Goal: Task Accomplishment & Management: Manage account settings

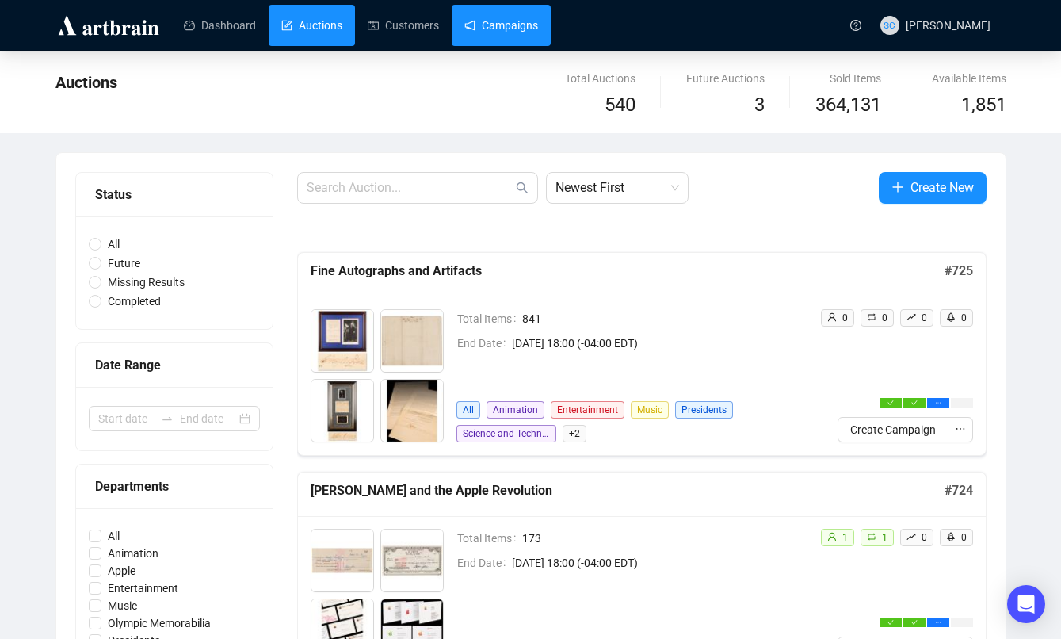
click at [532, 33] on link "Campaigns" at bounding box center [501, 25] width 74 height 41
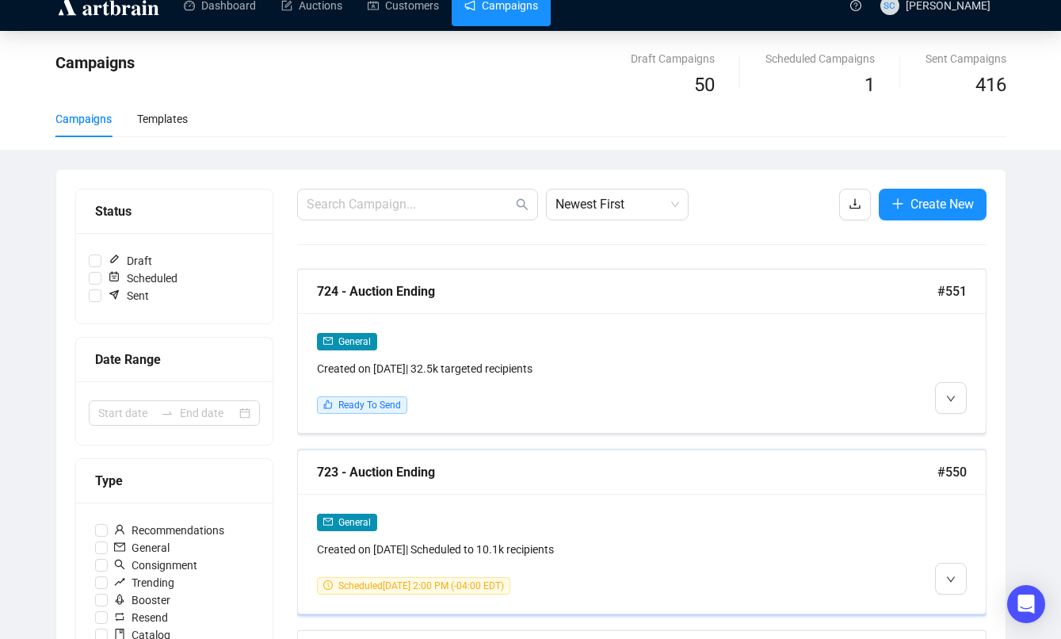
scroll to position [30, 0]
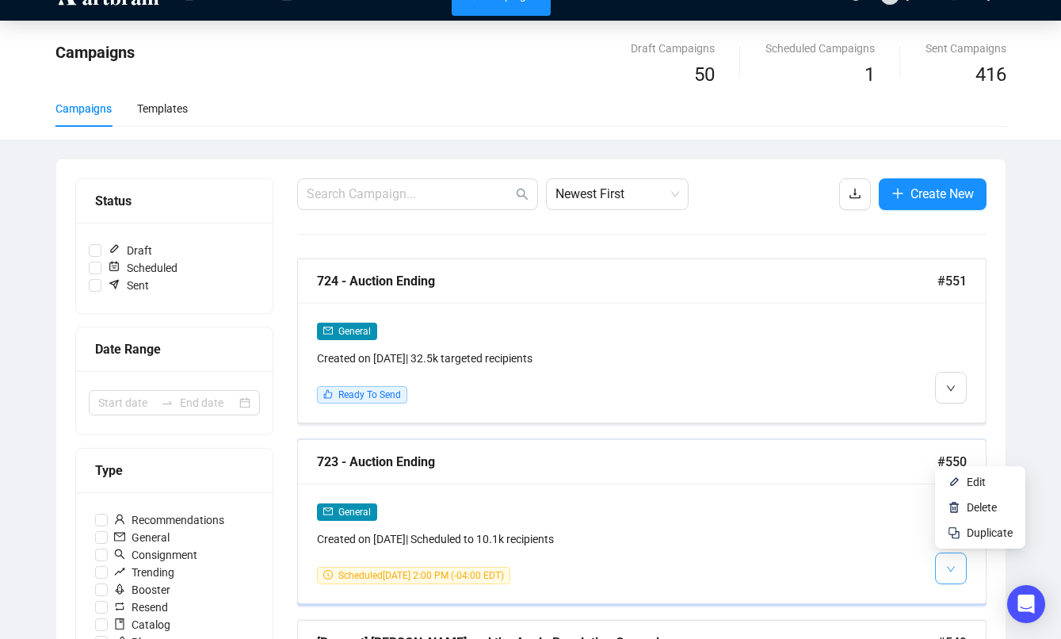
click at [957, 567] on button "button" at bounding box center [951, 568] width 32 height 32
click at [968, 543] on li "Duplicate" at bounding box center [980, 532] width 84 height 25
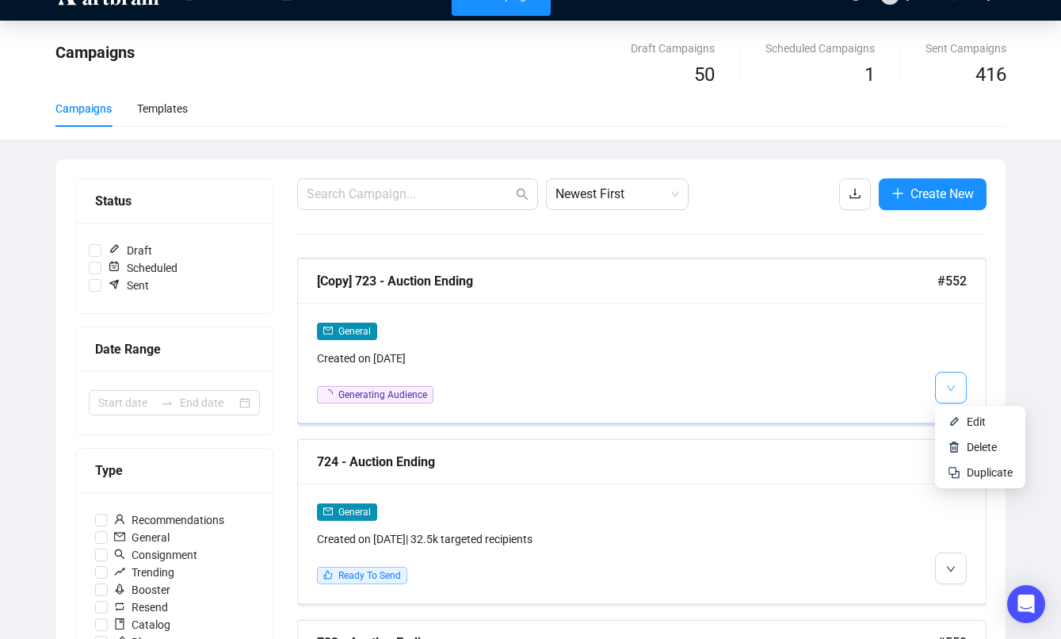
click at [948, 387] on icon "down" at bounding box center [950, 388] width 8 height 6
click at [967, 422] on span "Edit" at bounding box center [976, 421] width 19 height 13
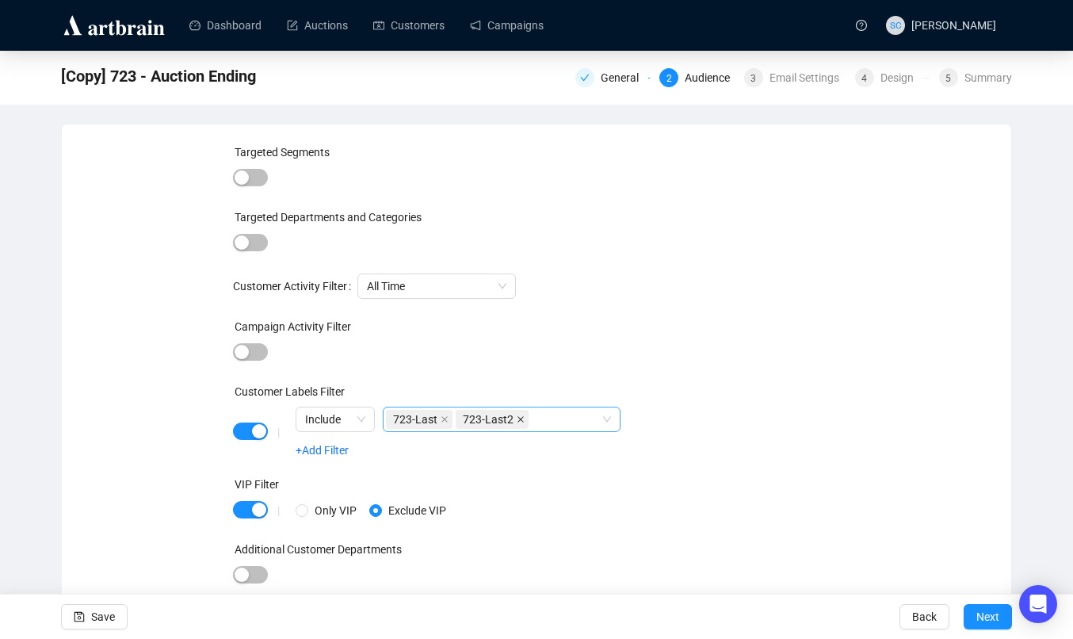
click at [522, 422] on icon "close" at bounding box center [520, 419] width 6 height 6
click at [444, 421] on icon "close" at bounding box center [445, 419] width 8 height 8
click at [769, 79] on div "Email Settings" at bounding box center [808, 77] width 79 height 19
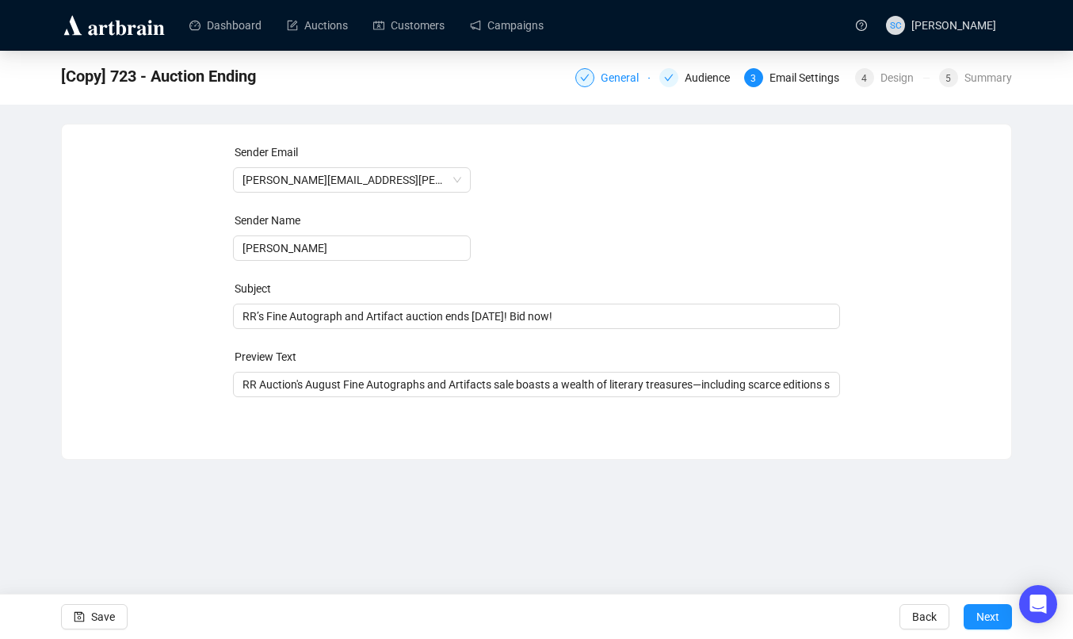
click at [601, 78] on div "General" at bounding box center [625, 77] width 48 height 19
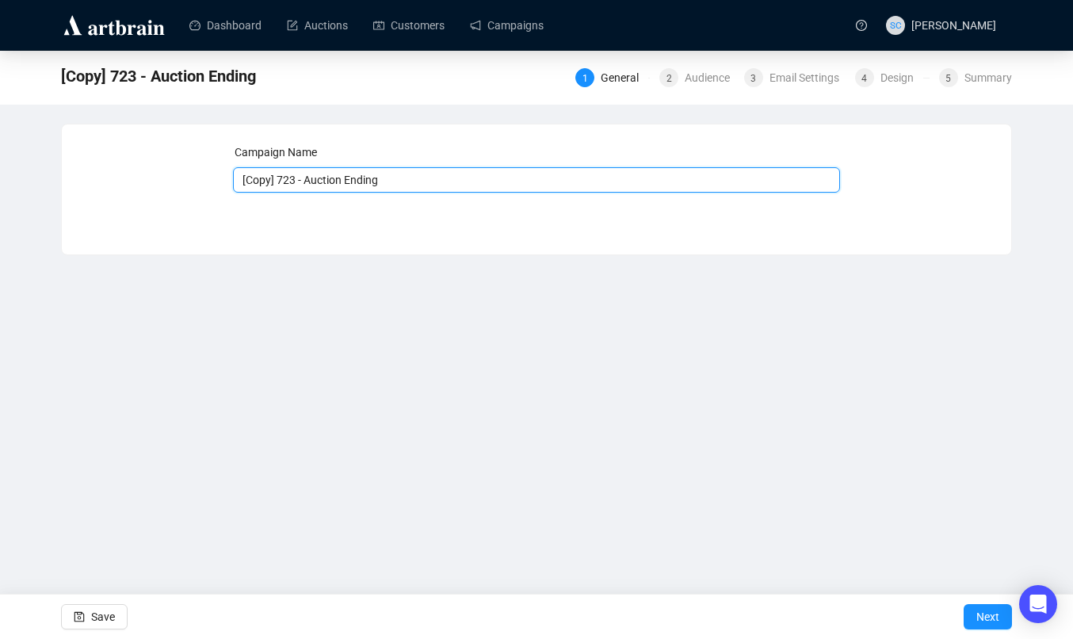
drag, startPoint x: 279, startPoint y: 182, endPoint x: 177, endPoint y: 179, distance: 102.3
click at [177, 179] on div "Campaign Name [Copy] 723 - Auction Ending Save Next" at bounding box center [536, 177] width 911 height 68
click at [375, 181] on input "723 - Auction Ending" at bounding box center [537, 179] width 608 height 25
type input "723 - Auction Ending - ANIMATION"
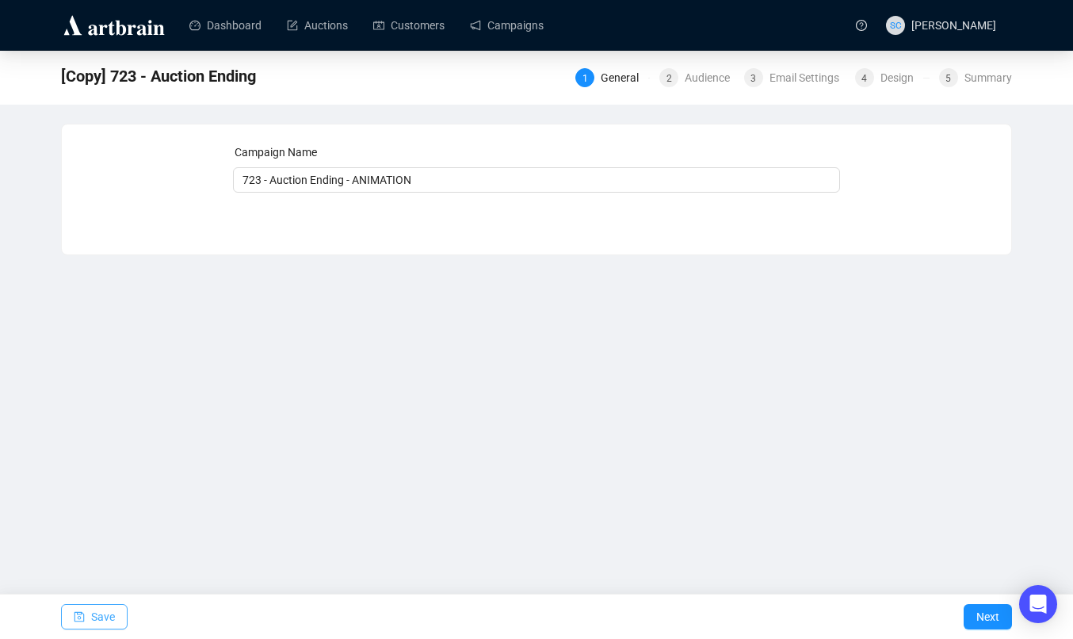
click at [111, 614] on span "Save" at bounding box center [103, 616] width 24 height 44
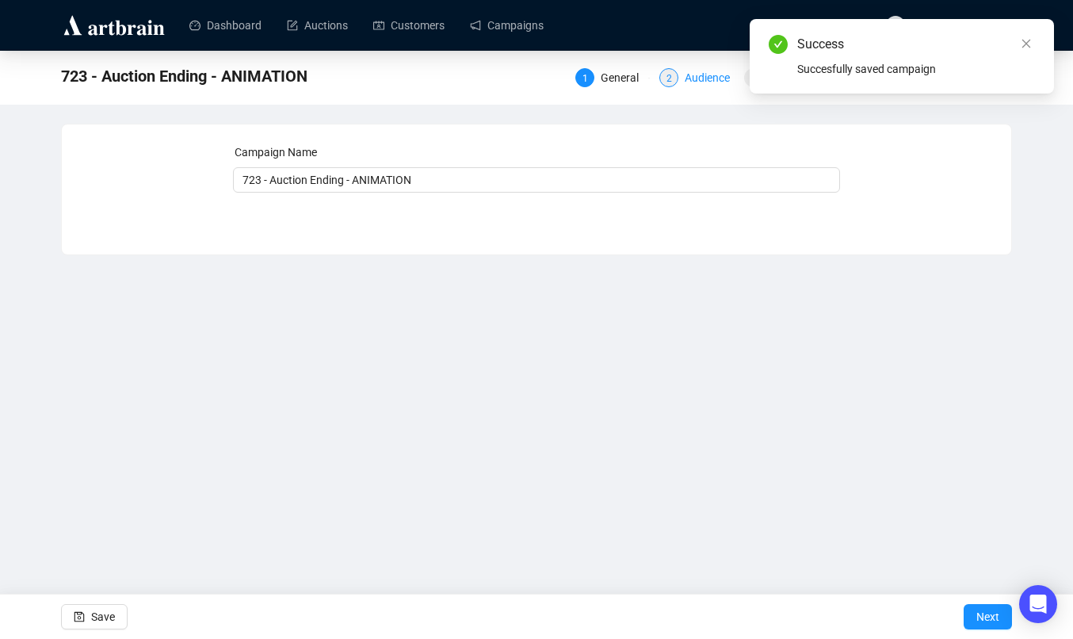
click at [703, 75] on div "Audience" at bounding box center [712, 77] width 55 height 19
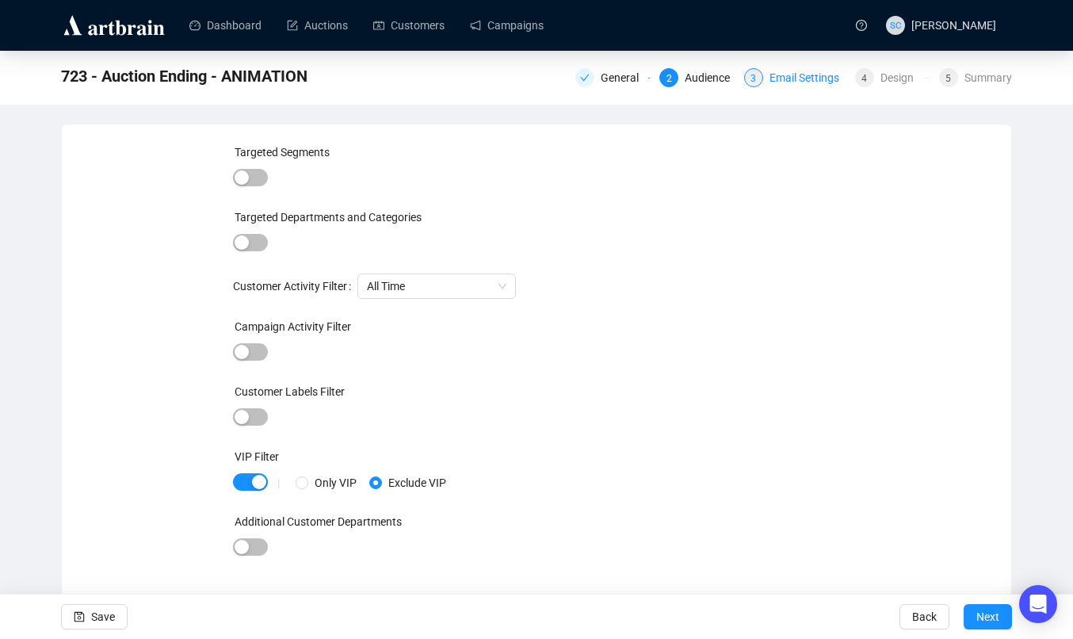
click at [786, 82] on div "Email Settings" at bounding box center [808, 77] width 79 height 19
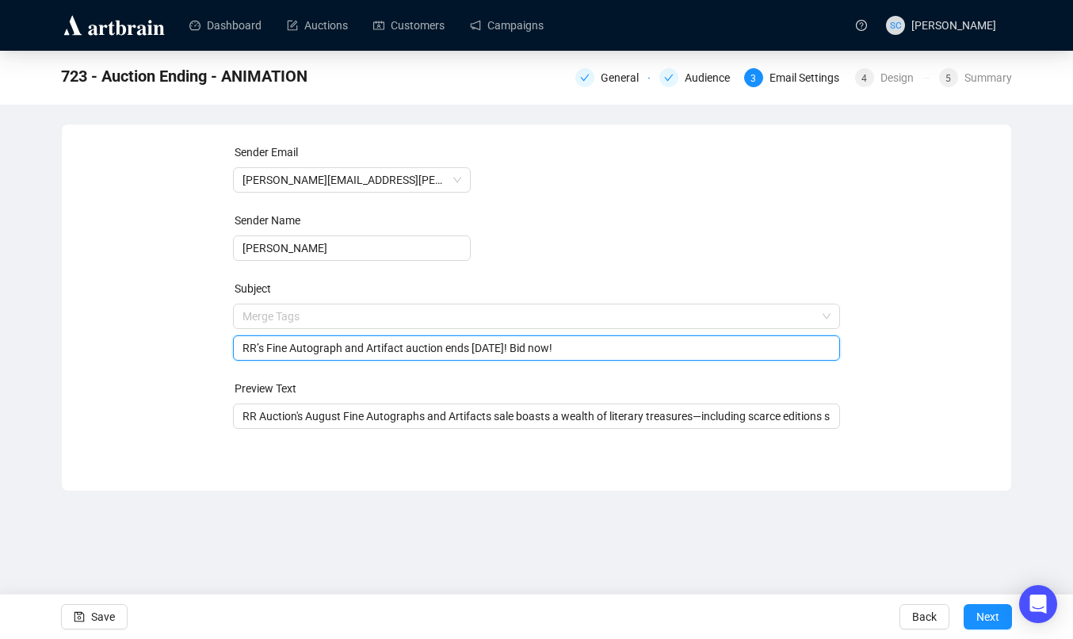
click at [456, 322] on span "Merge Tags RR’s Fine Autograph and Artifact auction ends [DATE]! Bid now!" at bounding box center [537, 332] width 608 height 44
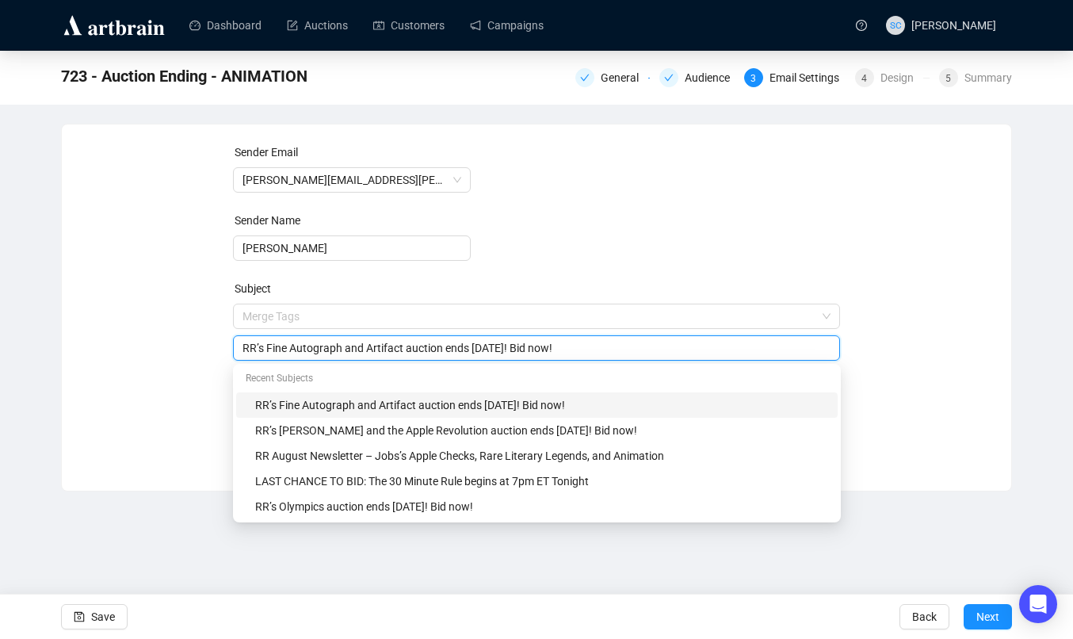
drag, startPoint x: 269, startPoint y: 344, endPoint x: 403, endPoint y: 345, distance: 133.9
click at [406, 345] on input "RR’s Fine Autograph and Artifact auction ends [DATE]! Bid now!" at bounding box center [536, 347] width 589 height 17
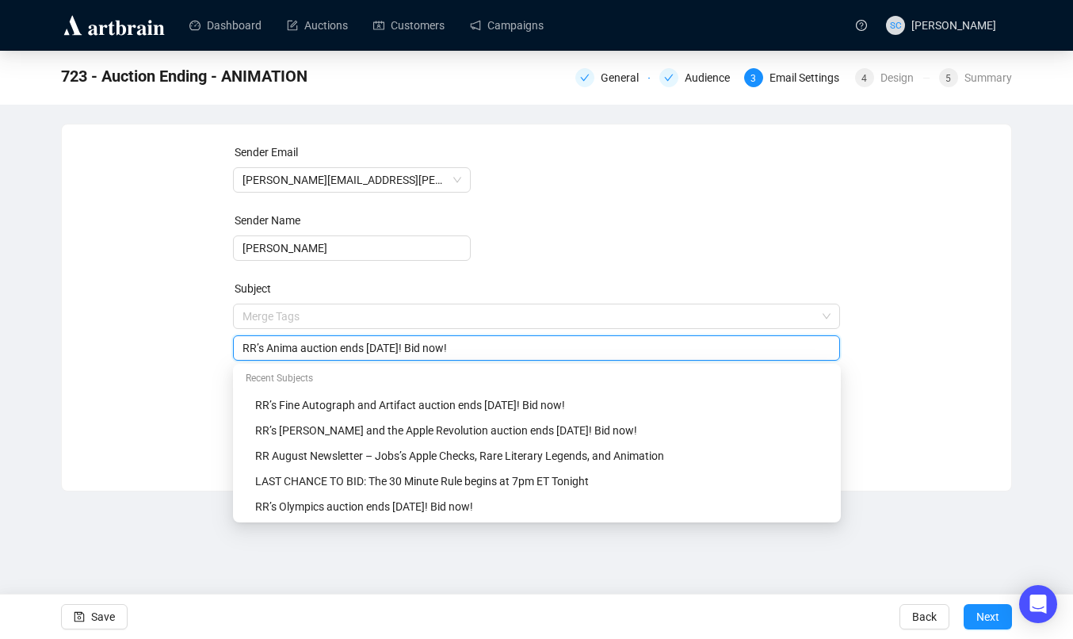
drag, startPoint x: 269, startPoint y: 346, endPoint x: 200, endPoint y: 345, distance: 69.0
click at [200, 345] on div "Sender Email [PERSON_NAME][EMAIL_ADDRESS][PERSON_NAME][DOMAIN_NAME] Sender Name…" at bounding box center [536, 295] width 911 height 304
click at [274, 349] on input "Anima auction ends [DATE]! Bid now!" at bounding box center [536, 347] width 589 height 17
click at [593, 260] on form "Sender Email [PERSON_NAME][EMAIL_ADDRESS][PERSON_NAME][DOMAIN_NAME] Sender Name…" at bounding box center [537, 285] width 608 height 285
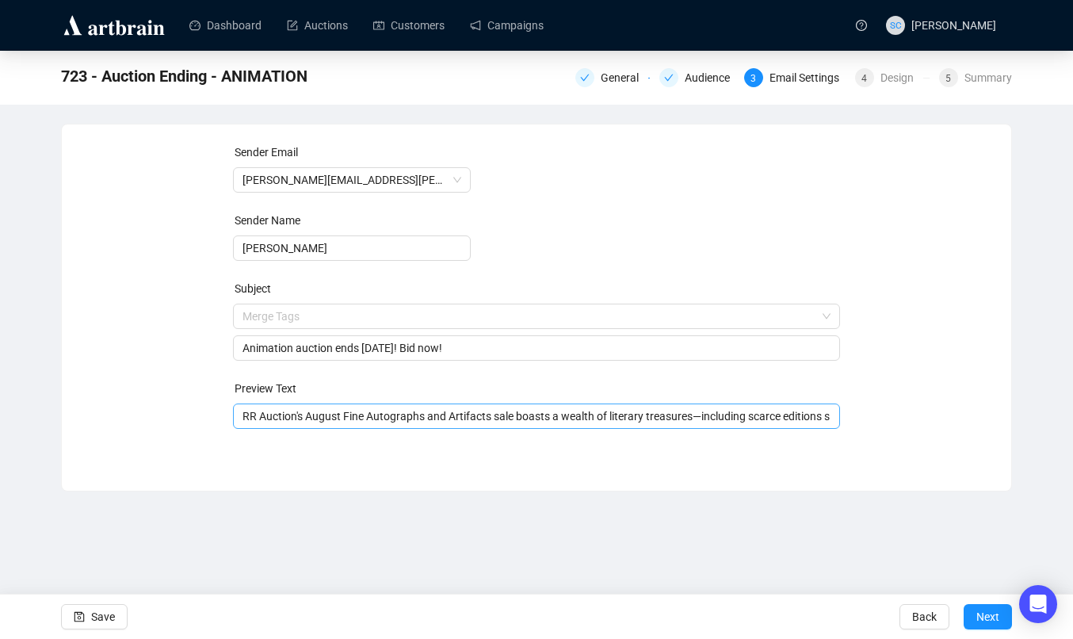
click at [659, 417] on input "RR Auction's August Fine Autographs and Artifacts sale boasts a wealth of liter…" at bounding box center [536, 415] width 589 height 17
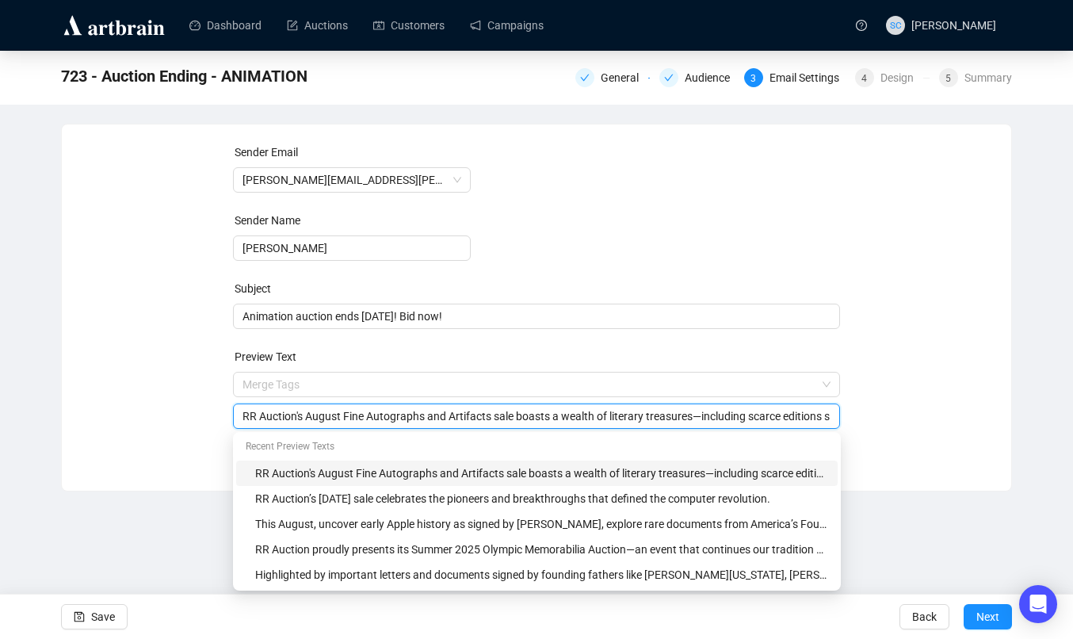
drag, startPoint x: 792, startPoint y: 420, endPoint x: -5, endPoint y: 399, distance: 797.4
click at [0, 399] on html "Dashboard Auctions Customers Campaigns SC [PERSON_NAME] 723 - Auction Ending - …" at bounding box center [536, 319] width 1073 height 639
click at [245, 315] on span "Animation auction ends [DATE]! Bid now!" at bounding box center [537, 316] width 608 height 13
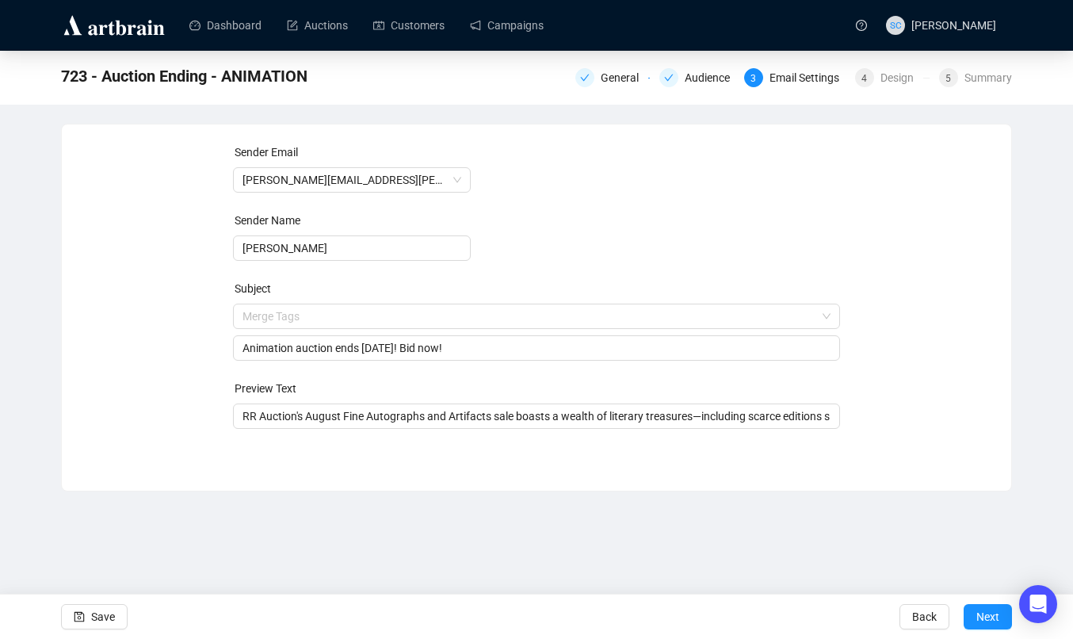
click at [592, 265] on form "Sender Email [PERSON_NAME][EMAIL_ADDRESS][PERSON_NAME][DOMAIN_NAME] Sender Name…" at bounding box center [537, 285] width 608 height 285
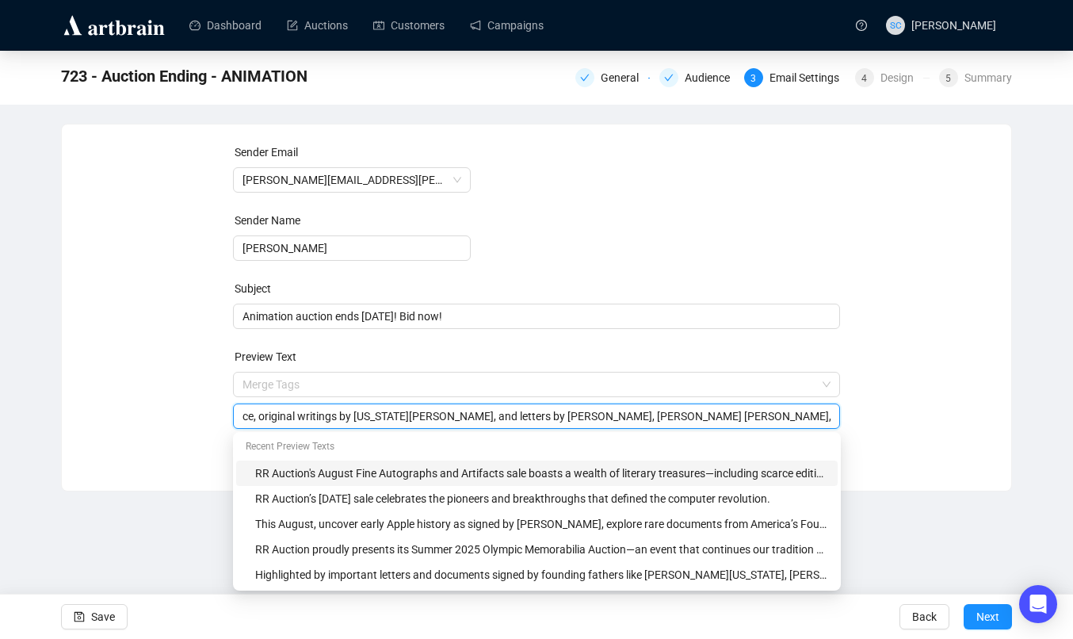
scroll to position [0, 1168]
drag, startPoint x: 704, startPoint y: 418, endPoint x: 872, endPoint y: 425, distance: 168.1
click at [872, 425] on div "Sender Email [PERSON_NAME][EMAIL_ADDRESS][PERSON_NAME][DOMAIN_NAME] Sender Name…" at bounding box center [536, 295] width 911 height 304
click at [829, 417] on input "RR Auction's August Fine Autographs and Artifacts sale boasts a wealth of liter…" at bounding box center [536, 415] width 589 height 17
click at [812, 415] on input "RR Auction's August Fine Autographs and Artifacts sale boasts a wealth of liter…" at bounding box center [536, 415] width 589 height 17
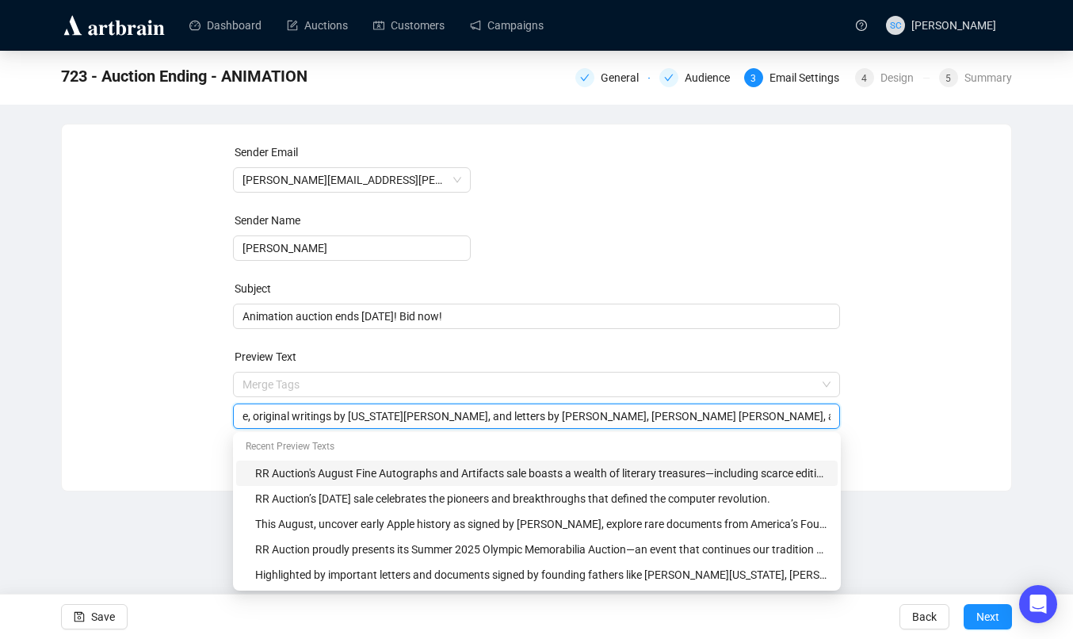
scroll to position [0, 0]
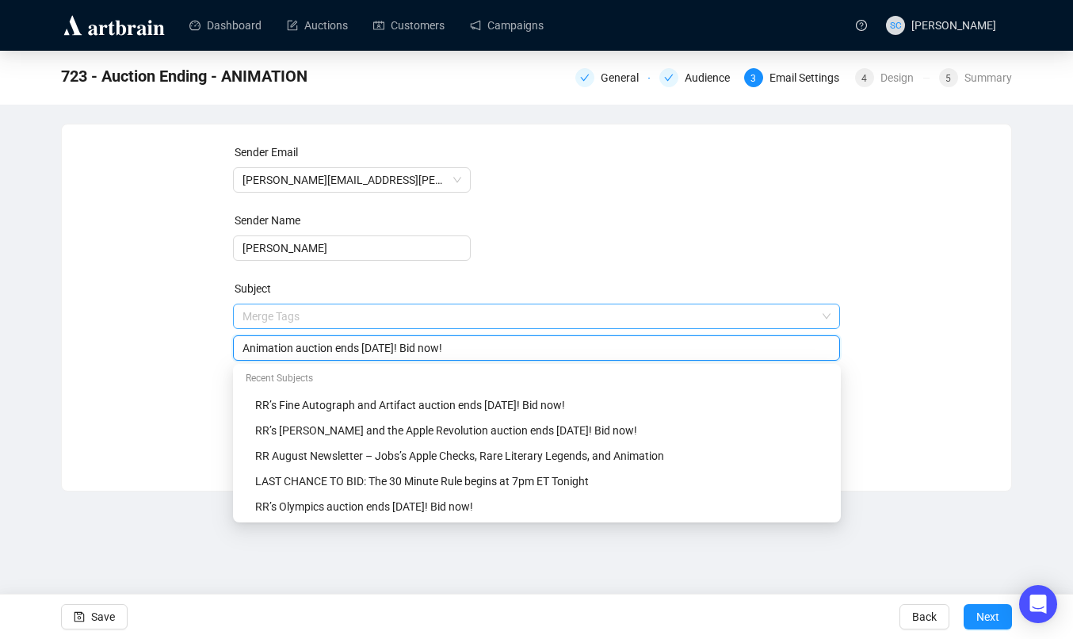
drag, startPoint x: 488, startPoint y: 315, endPoint x: 246, endPoint y: 325, distance: 241.8
click at [246, 326] on span "Merge Tags Animation auction ends [DATE]! Bid now!" at bounding box center [537, 332] width 608 height 44
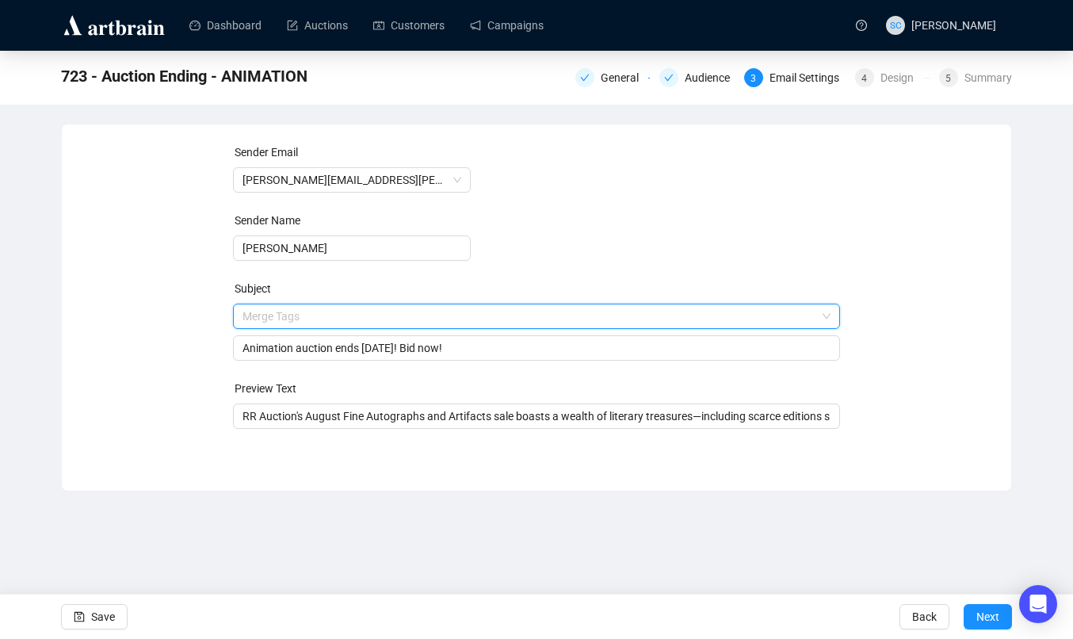
click at [258, 315] on input "search" at bounding box center [529, 316] width 574 height 24
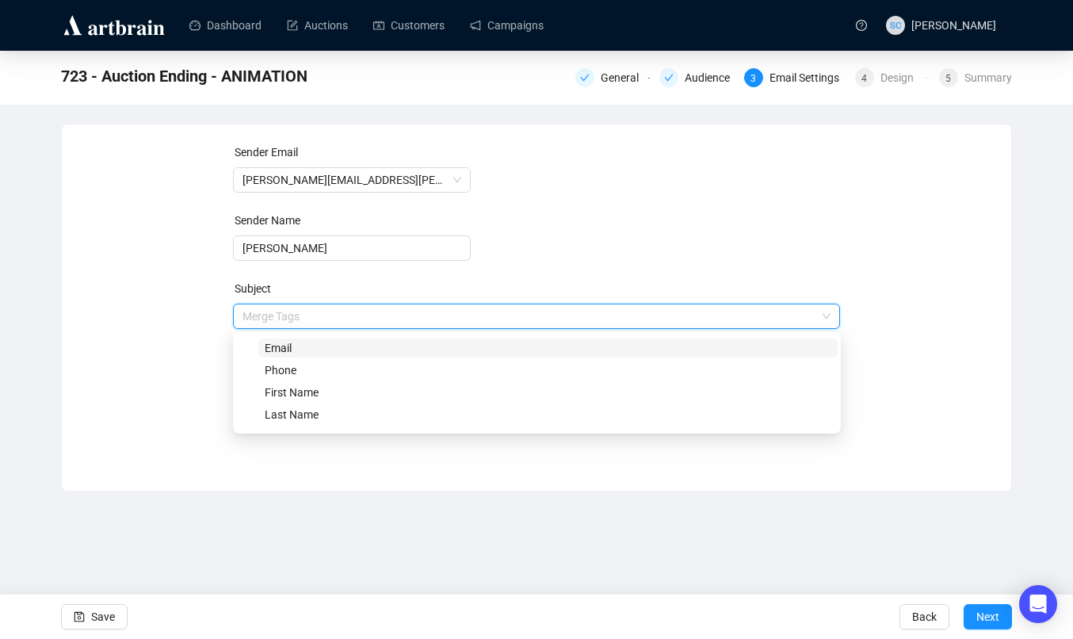
drag, startPoint x: 139, startPoint y: 322, endPoint x: 246, endPoint y: 315, distance: 108.0
click at [141, 321] on div "Sender Email [PERSON_NAME][EMAIL_ADDRESS][PERSON_NAME][DOMAIN_NAME] Sender Name…" at bounding box center [536, 295] width 911 height 304
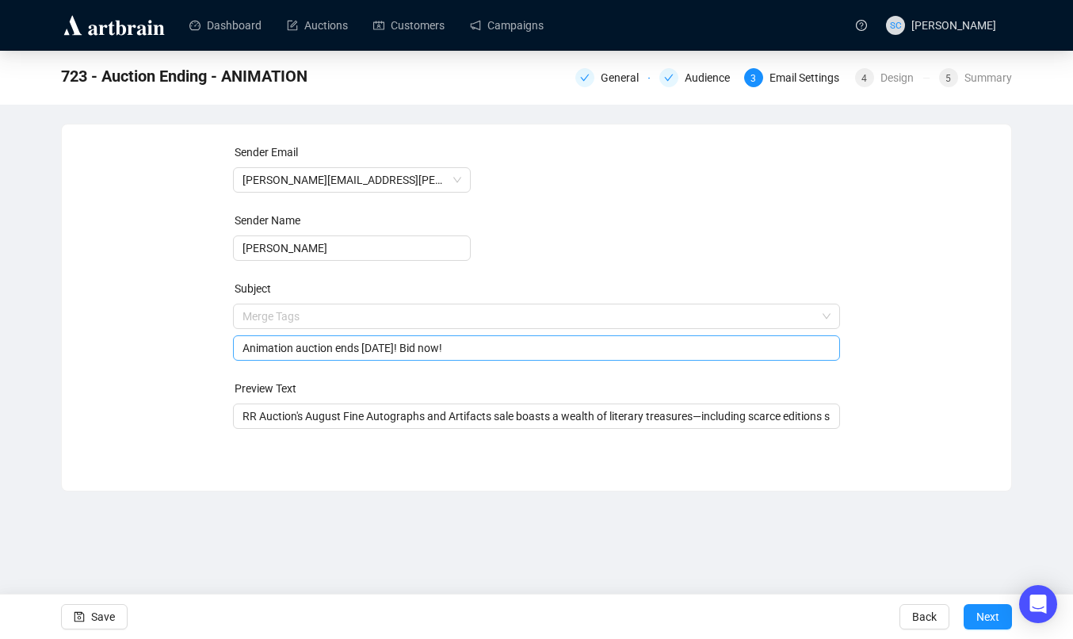
drag, startPoint x: 237, startPoint y: 347, endPoint x: 246, endPoint y: 347, distance: 9.5
click at [237, 347] on div "Animation auction ends [DATE]! Bid now!" at bounding box center [537, 347] width 608 height 25
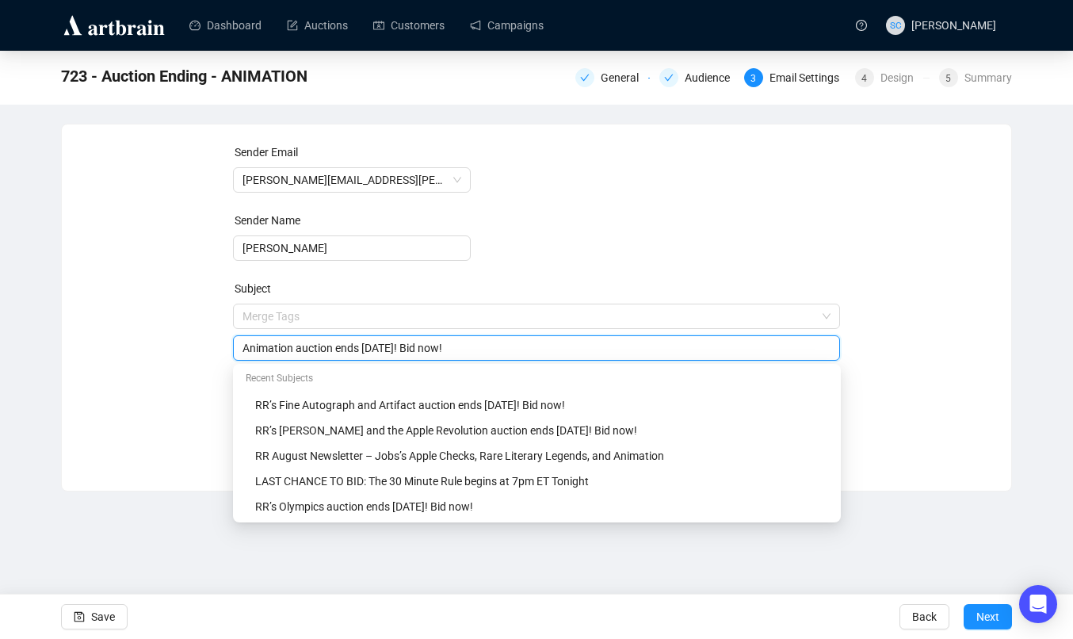
click at [160, 380] on div "Sender Email [PERSON_NAME][EMAIL_ADDRESS][PERSON_NAME][DOMAIN_NAME] Sender Name…" at bounding box center [536, 295] width 911 height 304
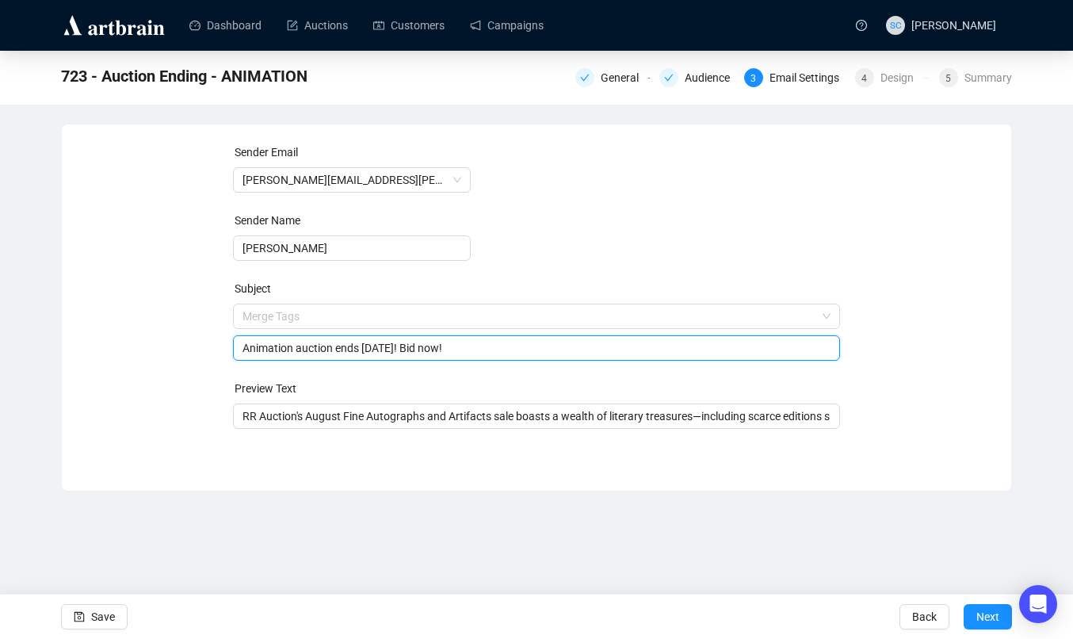
click at [250, 345] on input "Animation auction ends [DATE]! Bid now!" at bounding box center [536, 347] width 589 height 17
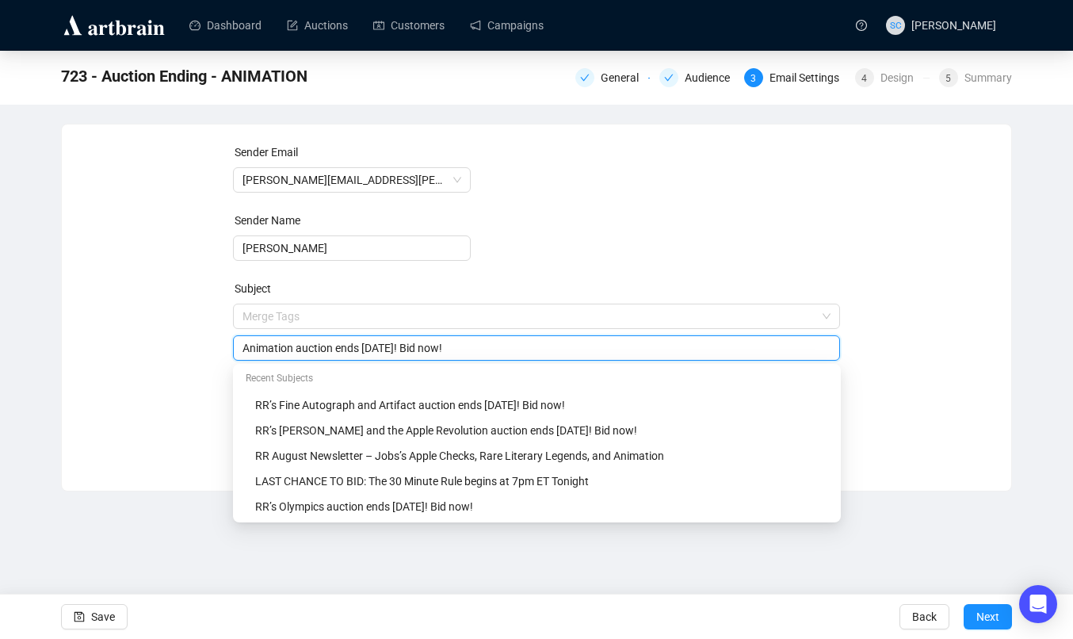
click at [250, 345] on input "Animation auction ends [DATE]! Bid now!" at bounding box center [536, 347] width 589 height 17
type input "Last chance to bid on 200+ Animation lots!"
click at [961, 258] on div "Sender Email [PERSON_NAME][EMAIL_ADDRESS][PERSON_NAME][DOMAIN_NAME] Sender Name…" at bounding box center [536, 295] width 911 height 304
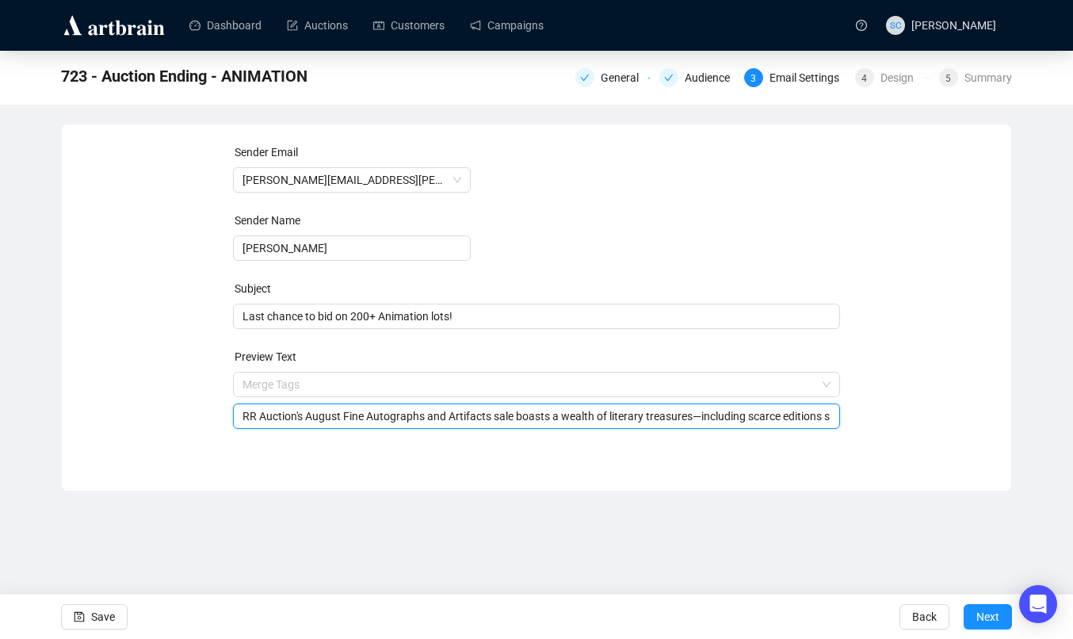
click at [447, 414] on input "RR Auction's August Fine Autographs and Artifacts sale boasts a wealth of liter…" at bounding box center [536, 415] width 589 height 17
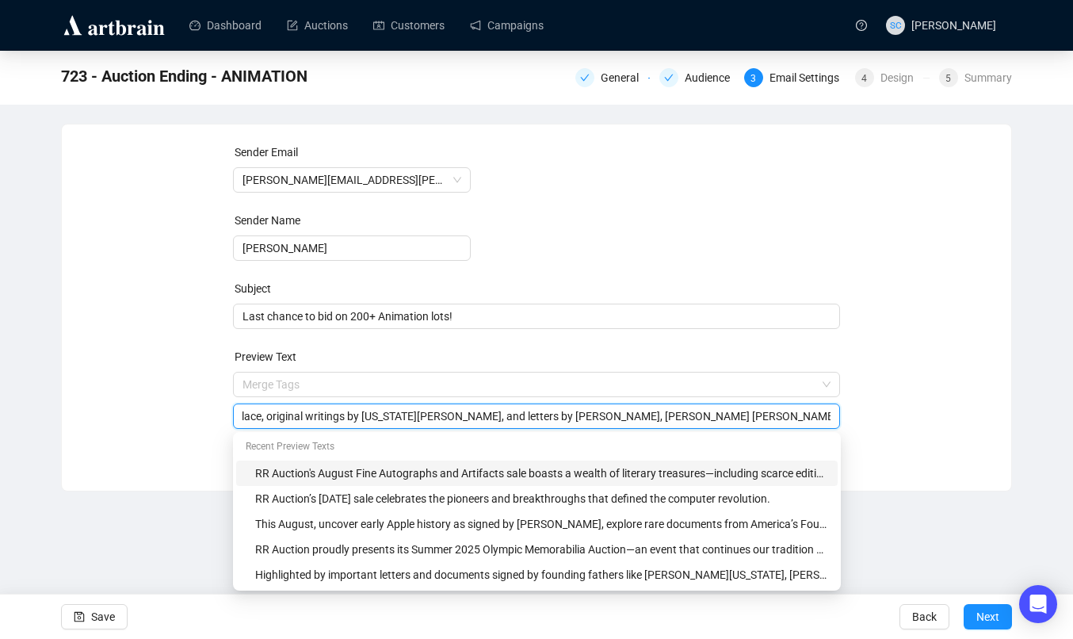
scroll to position [0, 1168]
drag, startPoint x: 350, startPoint y: 414, endPoint x: 883, endPoint y: 416, distance: 532.5
click at [883, 416] on div "Sender Email [PERSON_NAME][EMAIL_ADDRESS][PERSON_NAME][DOMAIN_NAME] Sender Name…" at bounding box center [536, 295] width 911 height 304
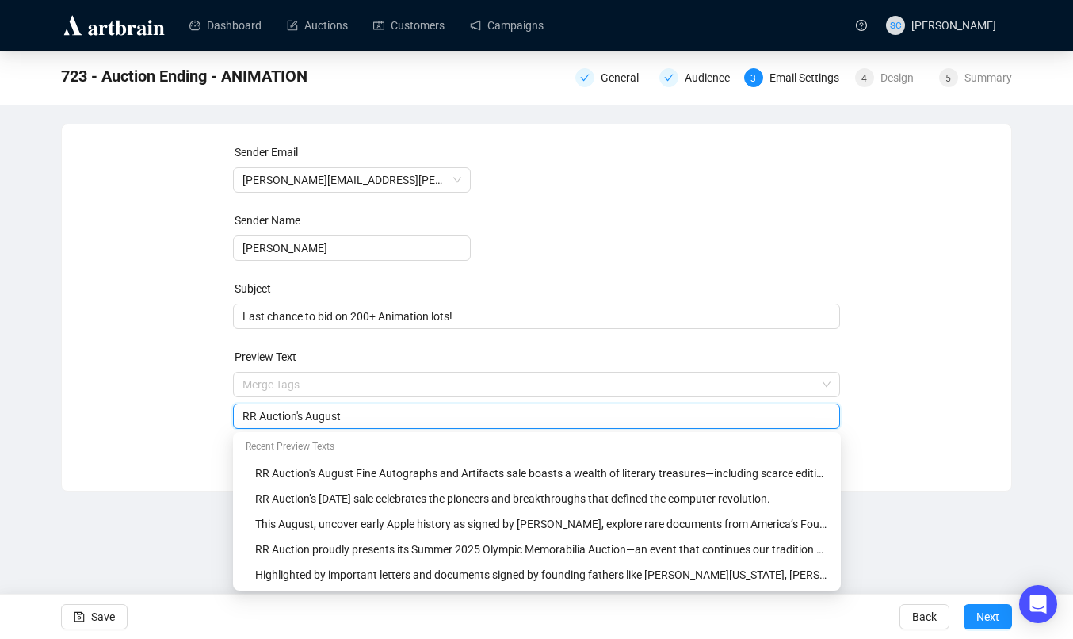
scroll to position [0, 0]
type input "RR Auction's August Animation auction ends [DATE]!"
click at [971, 237] on div "Sender Email [PERSON_NAME][EMAIL_ADDRESS][PERSON_NAME][DOMAIN_NAME] Sender Name…" at bounding box center [536, 295] width 911 height 304
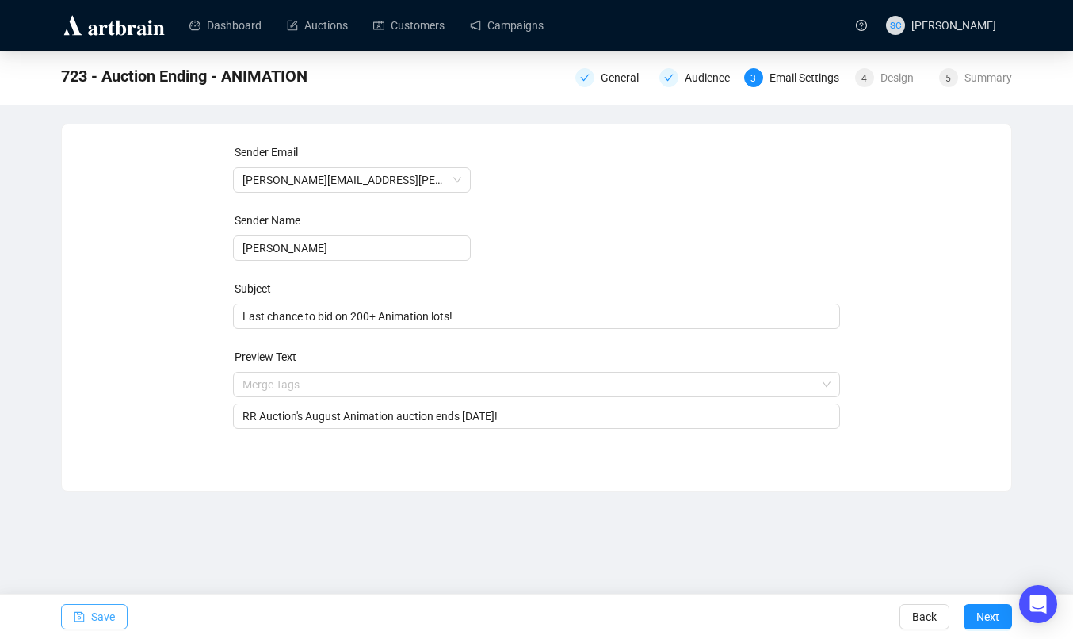
click at [86, 618] on button "Save" at bounding box center [94, 616] width 67 height 25
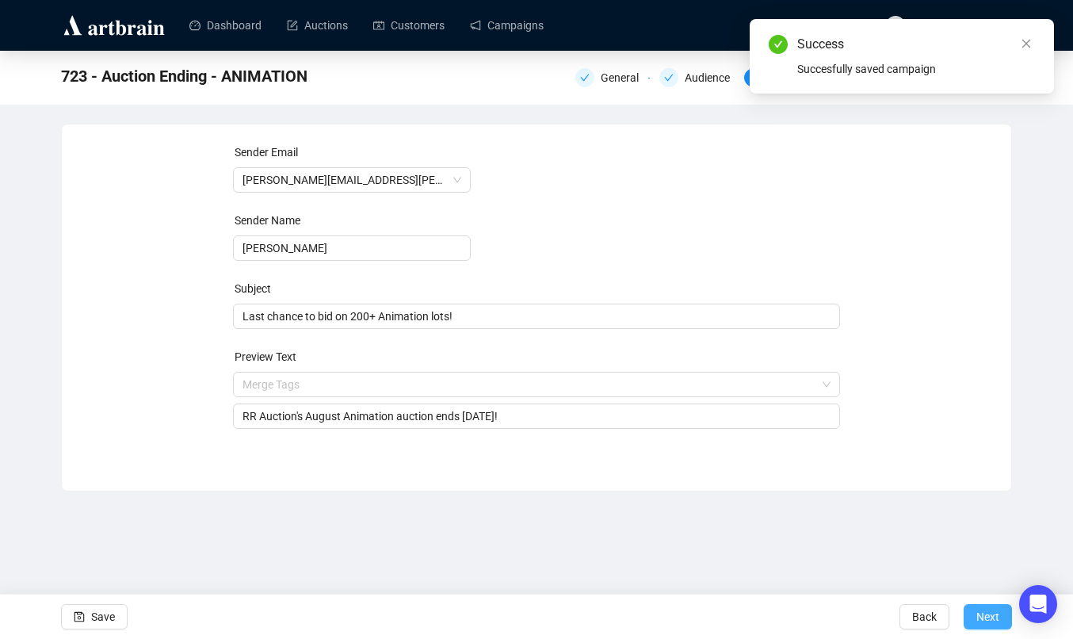
click at [986, 614] on span "Next" at bounding box center [987, 616] width 23 height 44
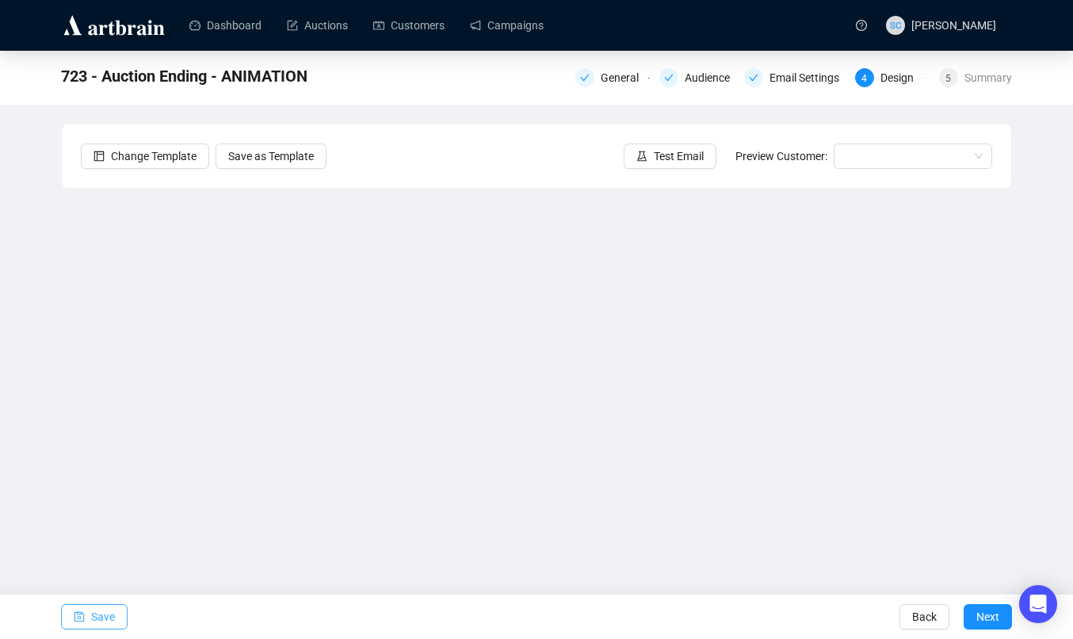
click at [113, 616] on span "Save" at bounding box center [103, 616] width 24 height 44
click at [113, 610] on span "Save" at bounding box center [103, 616] width 24 height 44
click at [100, 620] on span "Save" at bounding box center [103, 616] width 24 height 44
click at [100, 618] on span "Save" at bounding box center [103, 616] width 24 height 44
click at [93, 608] on span "Save" at bounding box center [103, 616] width 24 height 44
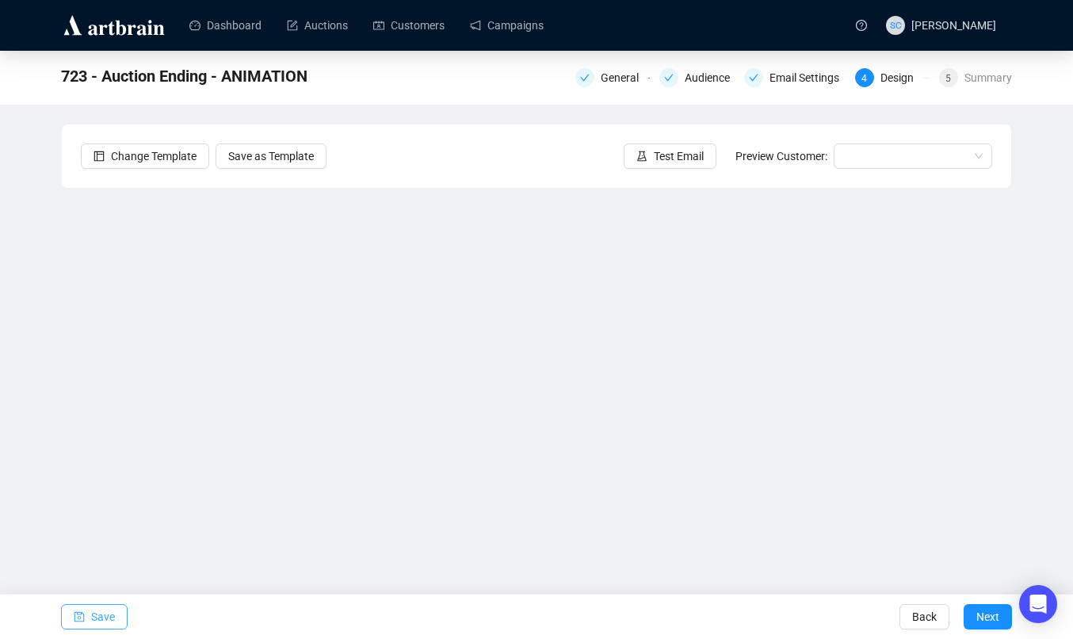
click at [113, 614] on span "Save" at bounding box center [103, 616] width 24 height 44
click at [116, 616] on button "Save" at bounding box center [94, 616] width 67 height 25
click at [105, 613] on span "Save" at bounding box center [103, 616] width 24 height 44
click at [82, 622] on span "button" at bounding box center [79, 616] width 11 height 44
click at [100, 614] on span "Save" at bounding box center [103, 616] width 24 height 44
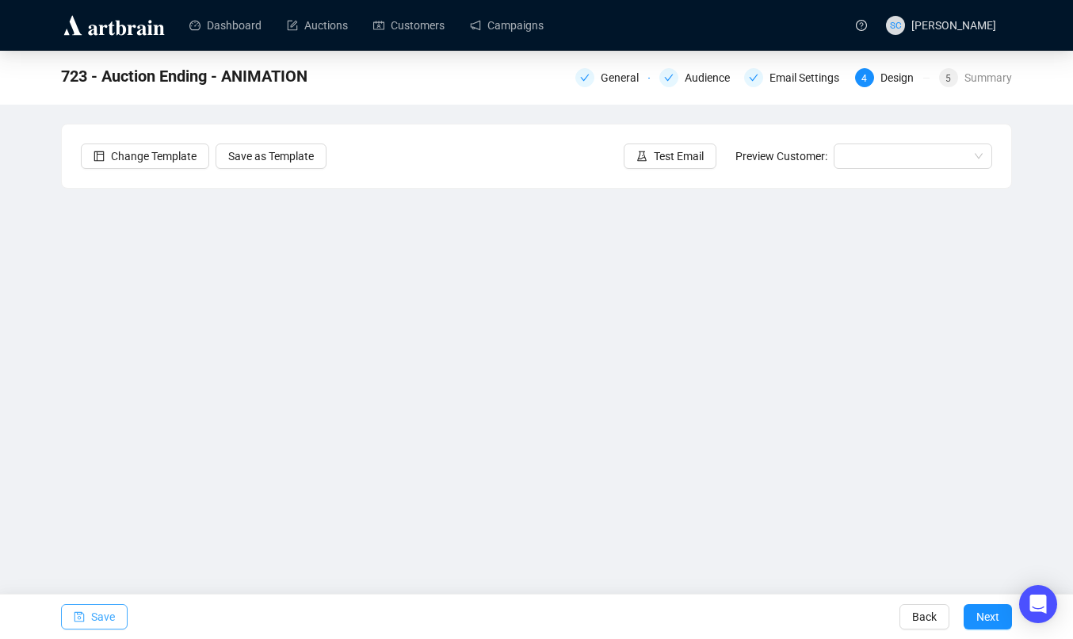
click at [124, 609] on button "Save" at bounding box center [94, 616] width 67 height 25
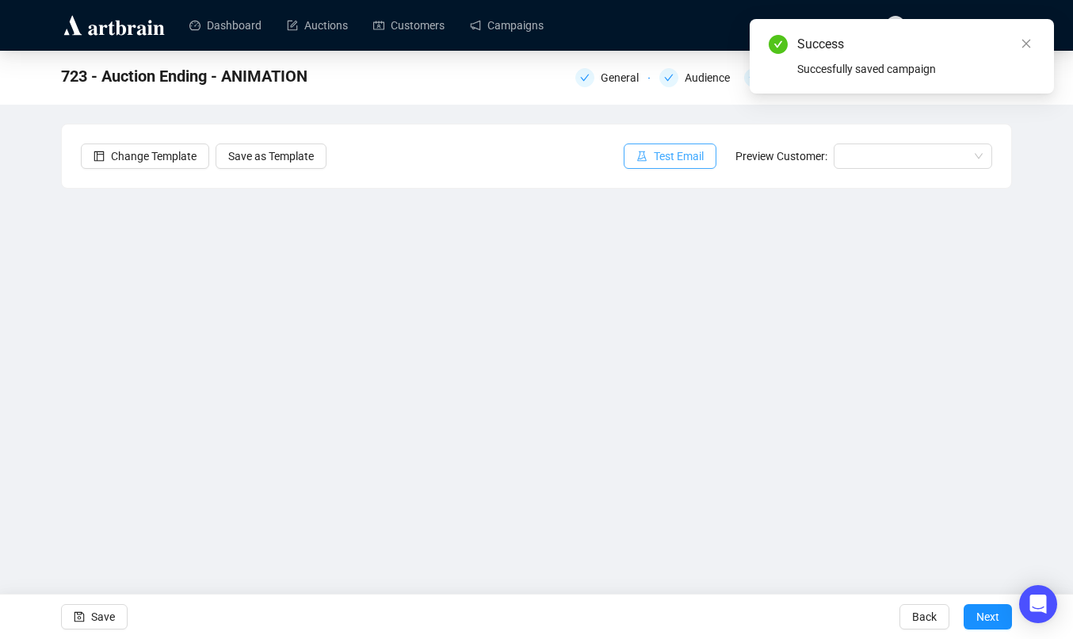
click at [691, 155] on span "Test Email" at bounding box center [679, 155] width 50 height 17
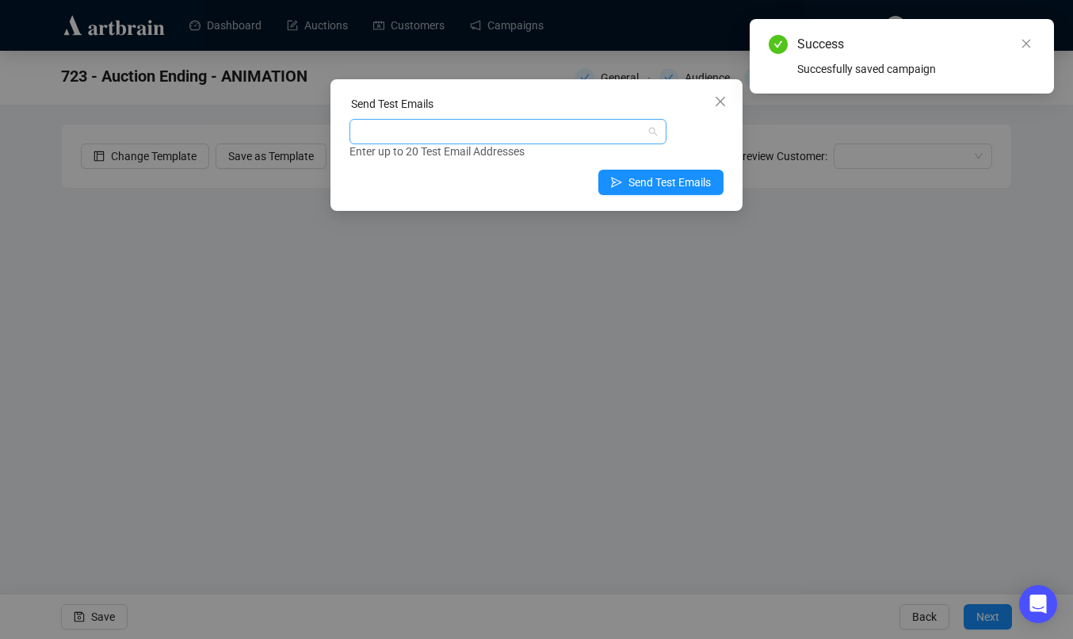
click at [612, 128] on div at bounding box center [500, 131] width 294 height 22
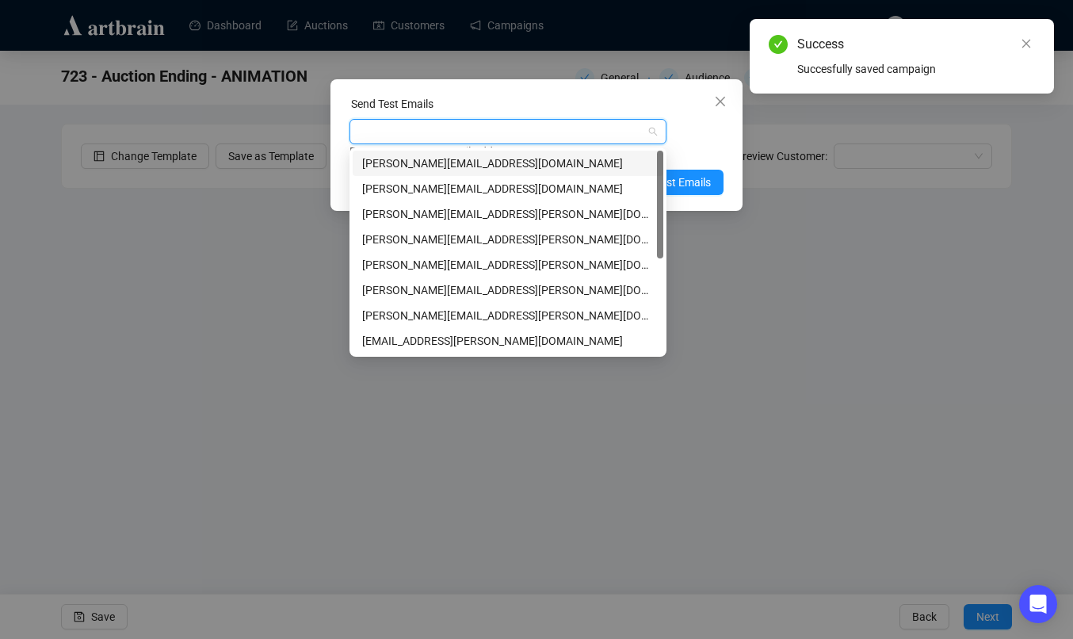
type input "s"
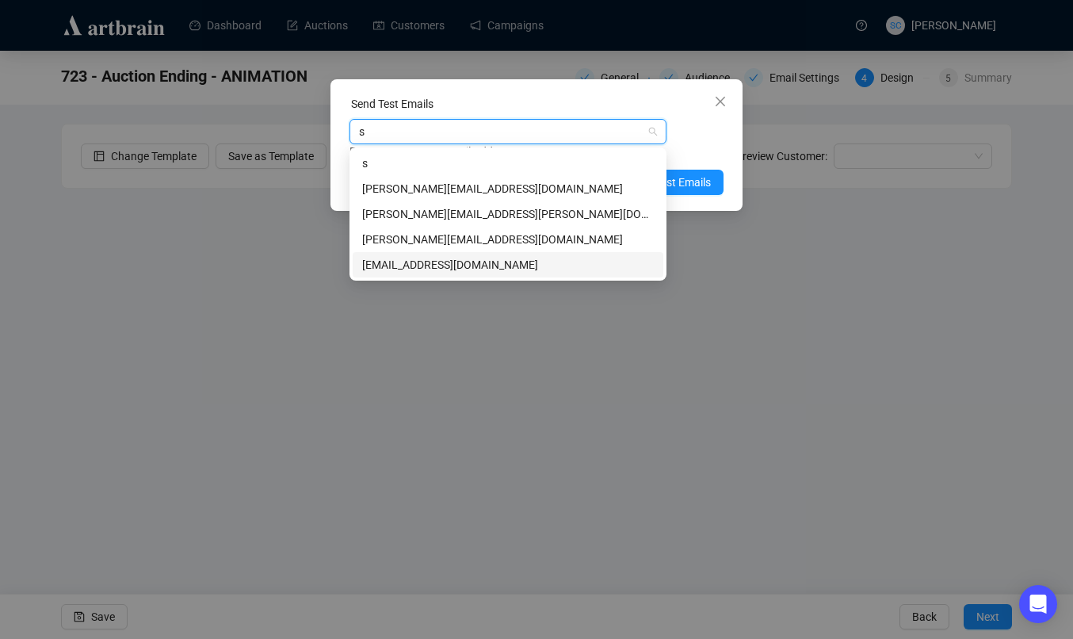
drag, startPoint x: 479, startPoint y: 254, endPoint x: 479, endPoint y: 265, distance: 11.1
click at [479, 265] on div "[EMAIL_ADDRESS][DOMAIN_NAME]" at bounding box center [508, 264] width 311 height 25
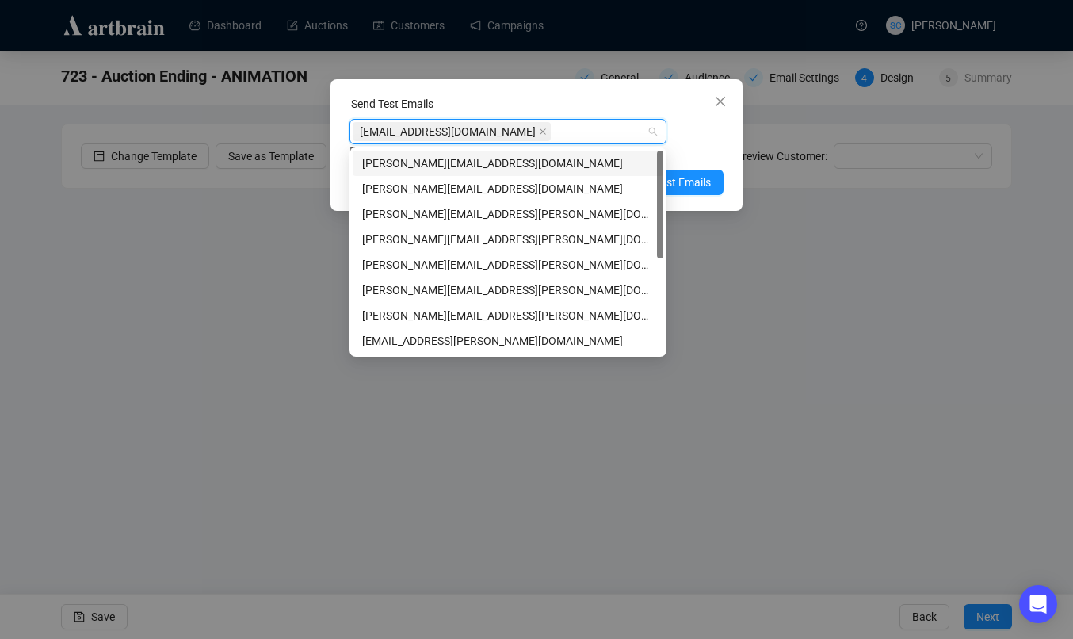
click at [668, 147] on div "Enter up to 20 Test Email Addresses" at bounding box center [536, 152] width 374 height 18
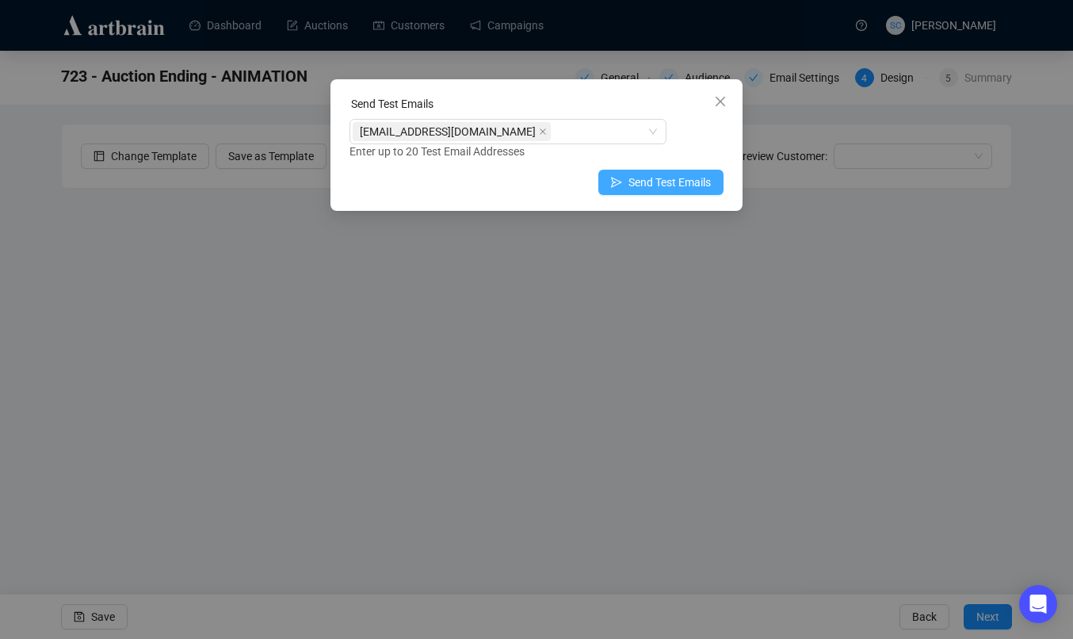
click at [685, 171] on button "Send Test Emails" at bounding box center [660, 182] width 125 height 25
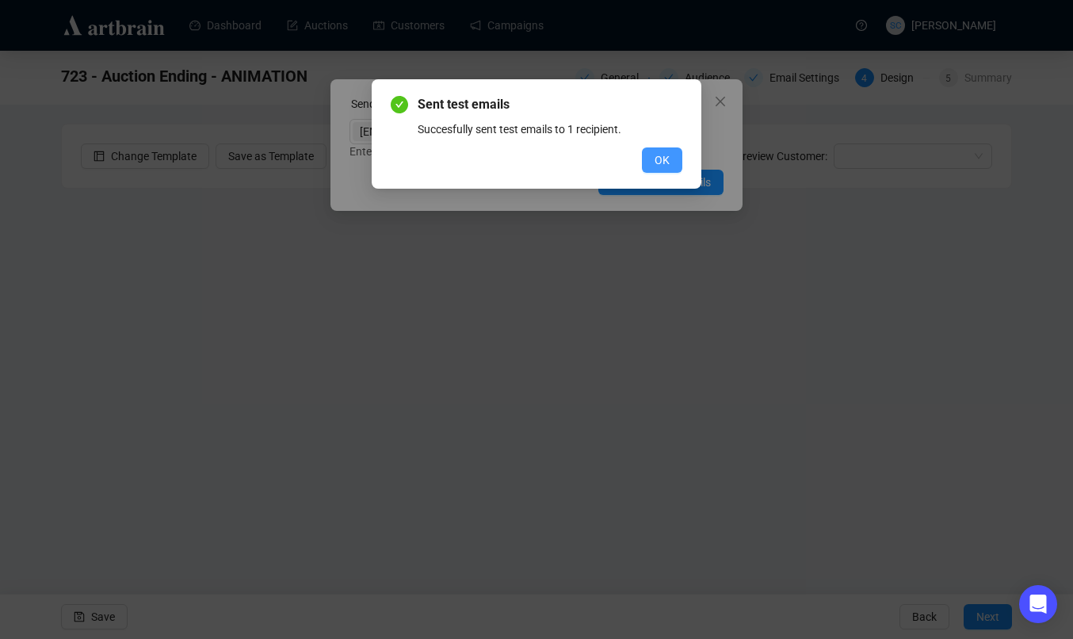
click at [664, 153] on span "OK" at bounding box center [661, 159] width 15 height 17
